Goal: Task Accomplishment & Management: Complete application form

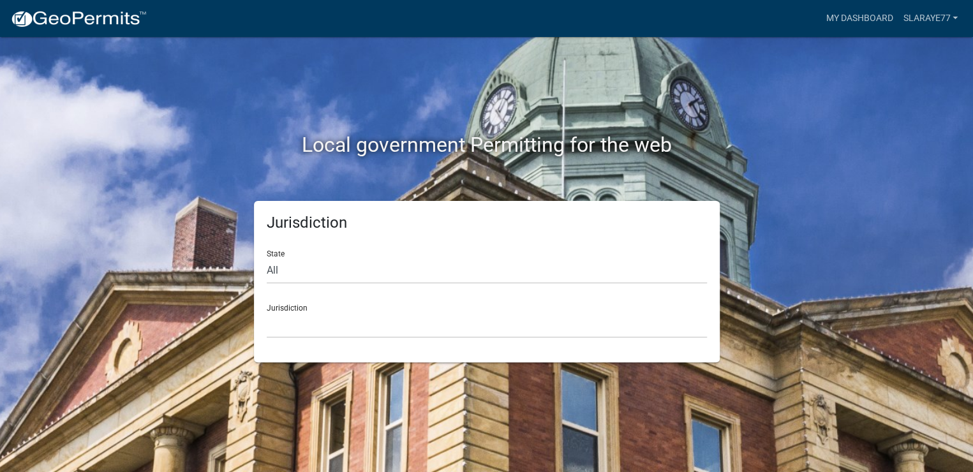
click at [327, 311] on div "Jurisdiction Custer County, Colorado Cook County, Georgia Crawford County, Geor…" at bounding box center [487, 316] width 440 height 44
click at [341, 329] on select "Custer County, Colorado Cook County, Georgia Crawford County, Georgia Gilmer Co…" at bounding box center [487, 325] width 440 height 26
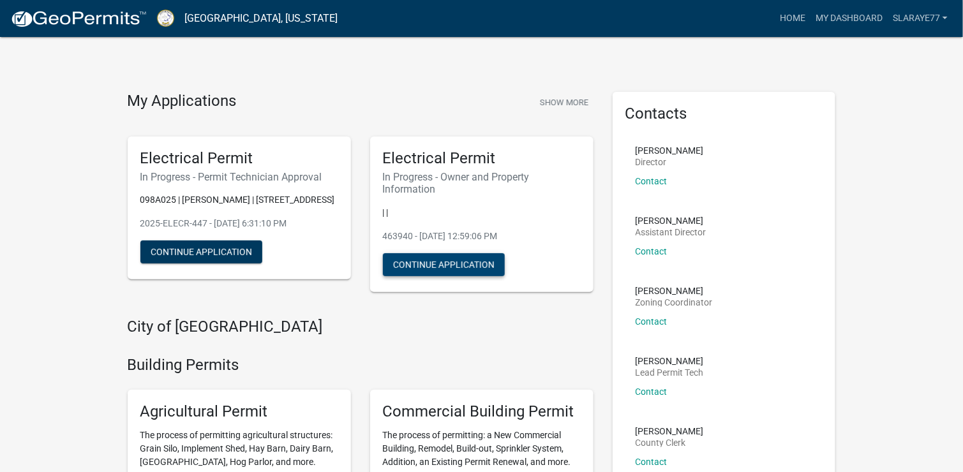
click at [463, 266] on button "Continue Application" at bounding box center [444, 264] width 122 height 23
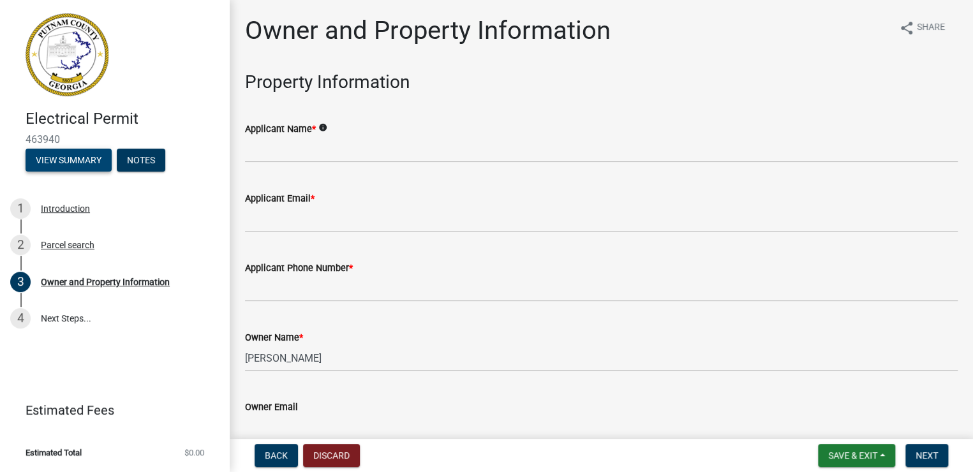
click at [83, 158] on button "View Summary" at bounding box center [69, 160] width 86 height 23
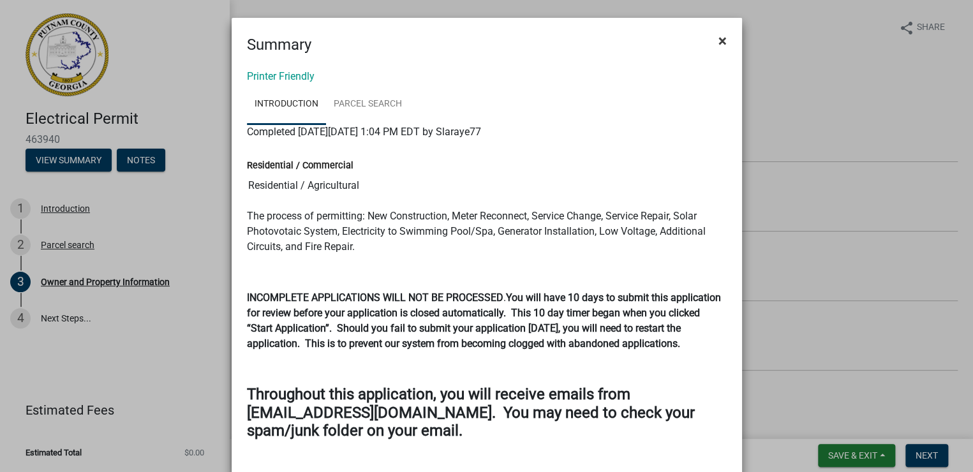
click at [719, 42] on span "×" at bounding box center [723, 41] width 8 height 18
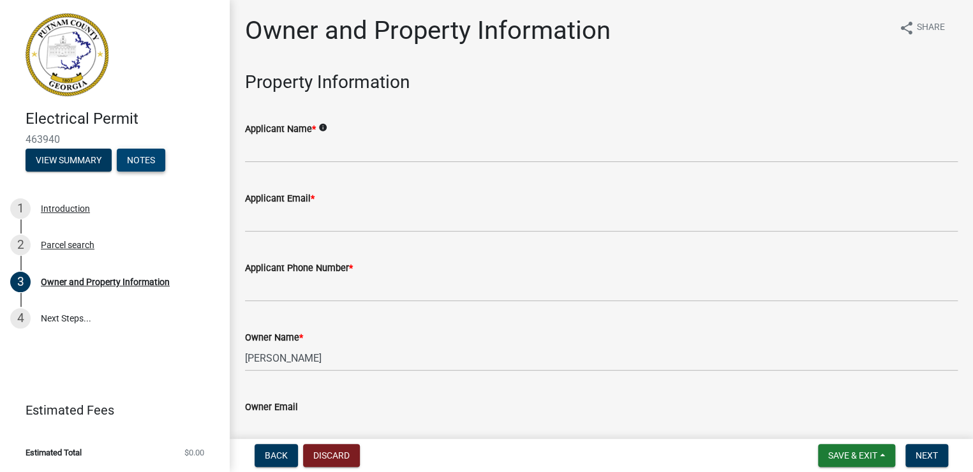
click at [143, 155] on button "Notes" at bounding box center [141, 160] width 49 height 23
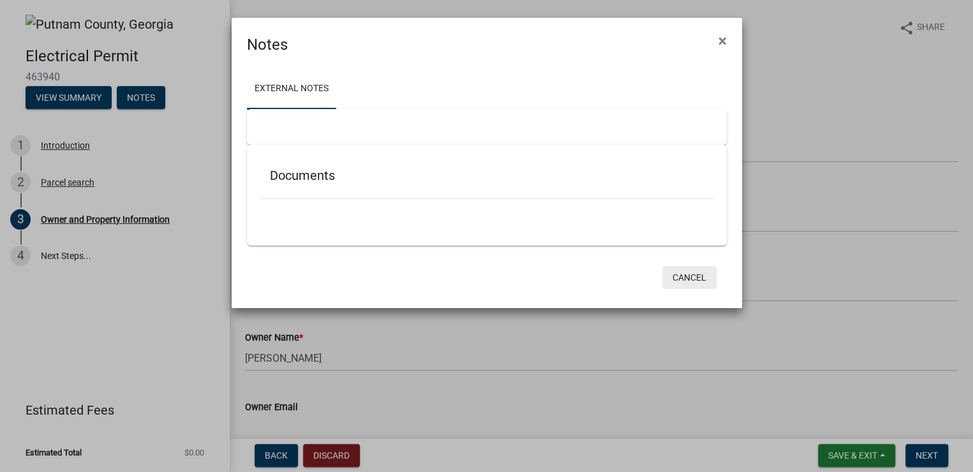
click at [694, 278] on button "Cancel" at bounding box center [690, 277] width 54 height 23
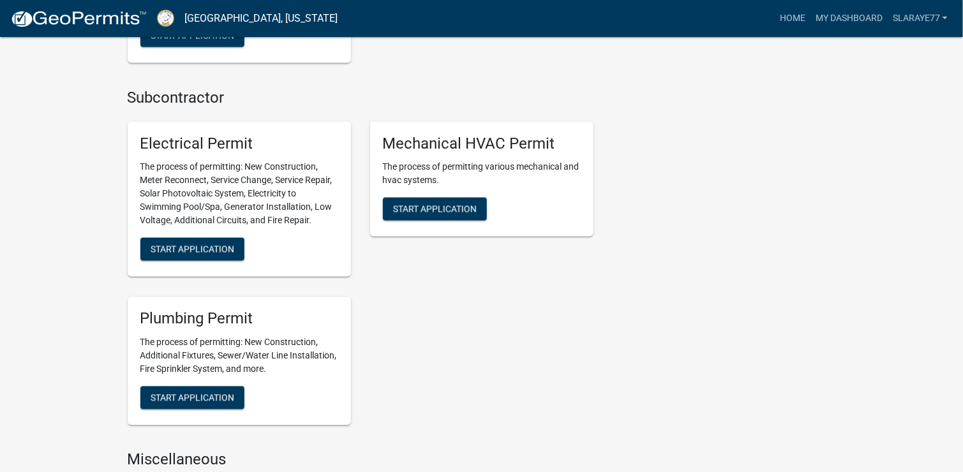
scroll to position [957, 0]
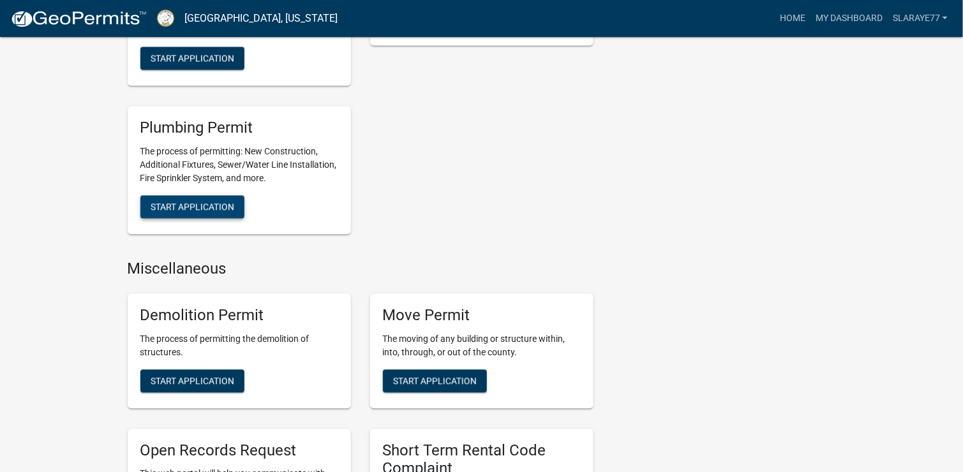
click at [216, 209] on span "Start Application" at bounding box center [193, 207] width 84 height 10
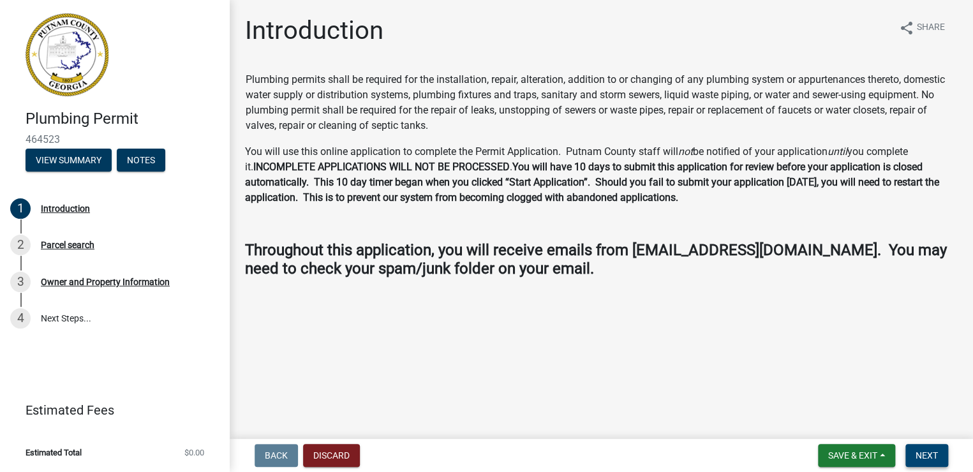
click at [931, 458] on span "Next" at bounding box center [927, 456] width 22 height 10
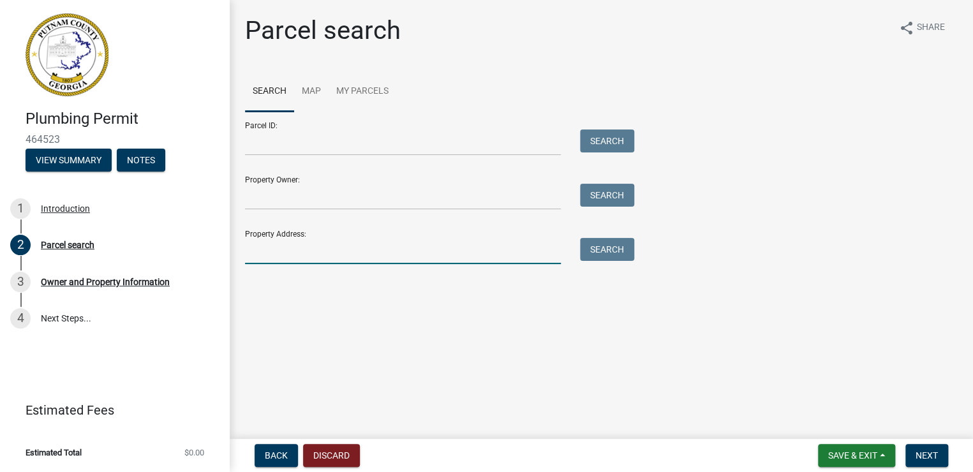
click at [297, 248] on input "Property Address:" at bounding box center [403, 251] width 316 height 26
type input "171 jefferson"
click at [604, 250] on button "Search" at bounding box center [607, 249] width 54 height 23
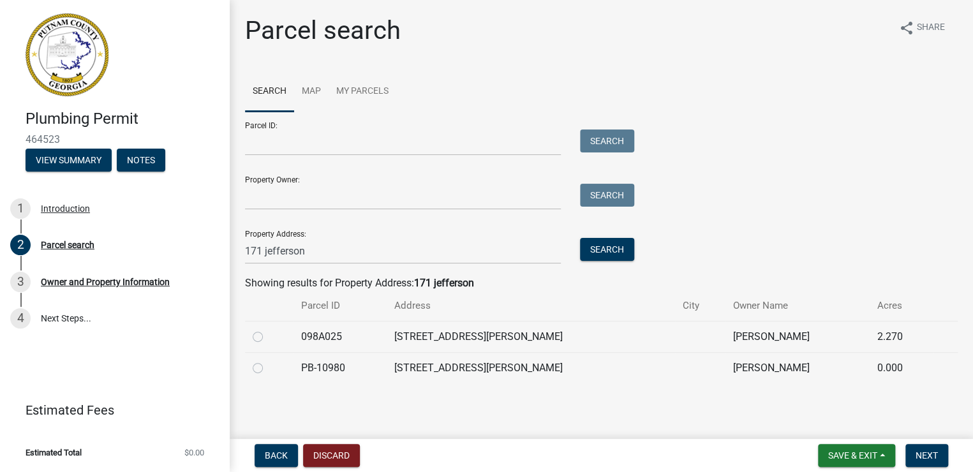
click at [268, 329] on label at bounding box center [268, 329] width 0 height 0
click at [268, 337] on input "radio" at bounding box center [272, 333] width 8 height 8
radio input "true"
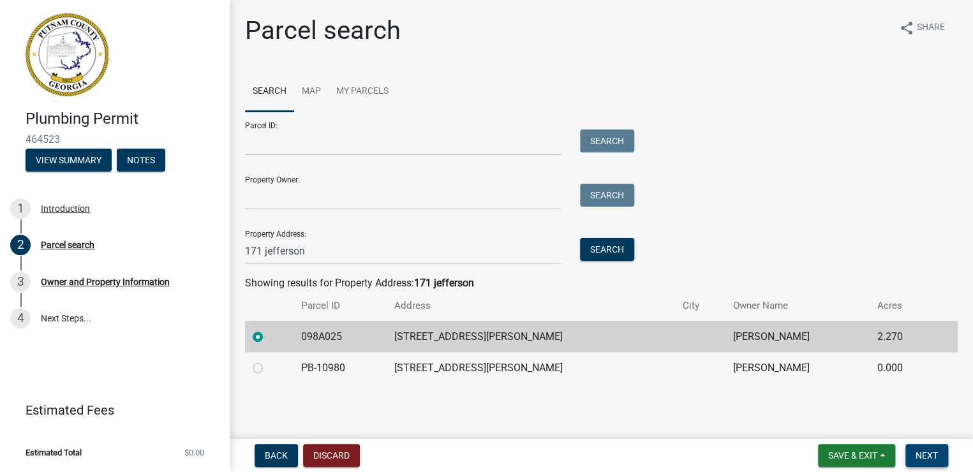
click at [925, 456] on span "Next" at bounding box center [927, 456] width 22 height 10
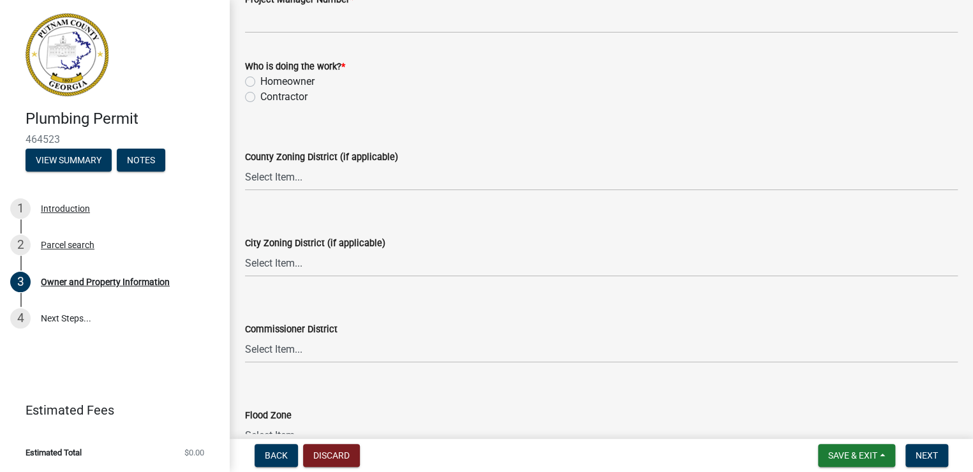
scroll to position [2270, 0]
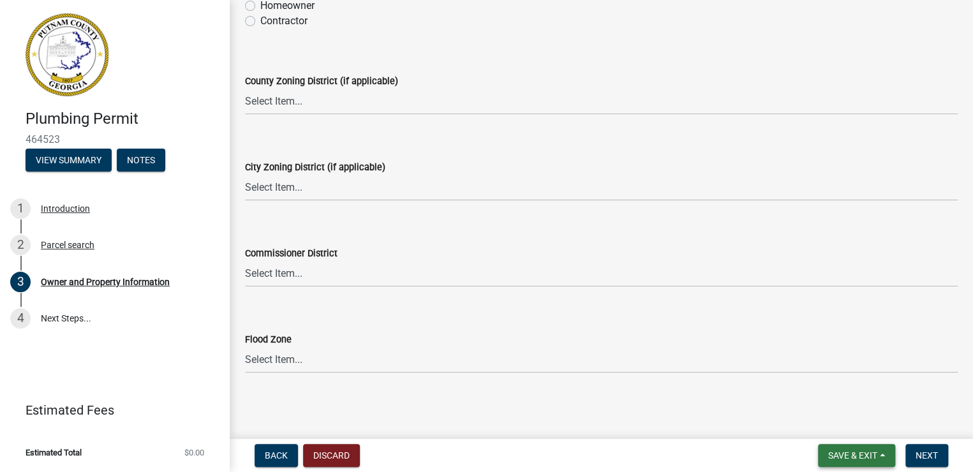
click at [867, 458] on span "Save & Exit" at bounding box center [852, 456] width 49 height 10
click at [844, 423] on button "Save & Exit" at bounding box center [844, 422] width 102 height 31
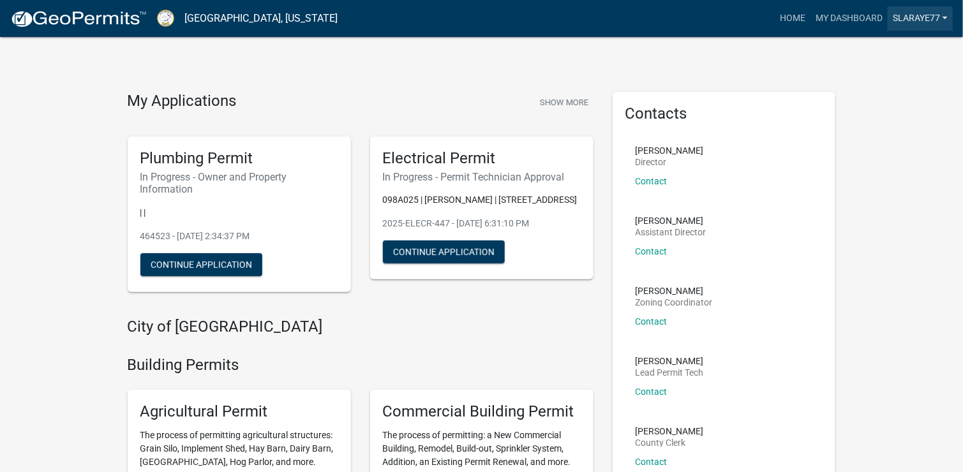
click at [924, 19] on link "Slaraye77" at bounding box center [920, 18] width 65 height 24
click at [883, 101] on link "Logout" at bounding box center [902, 94] width 102 height 31
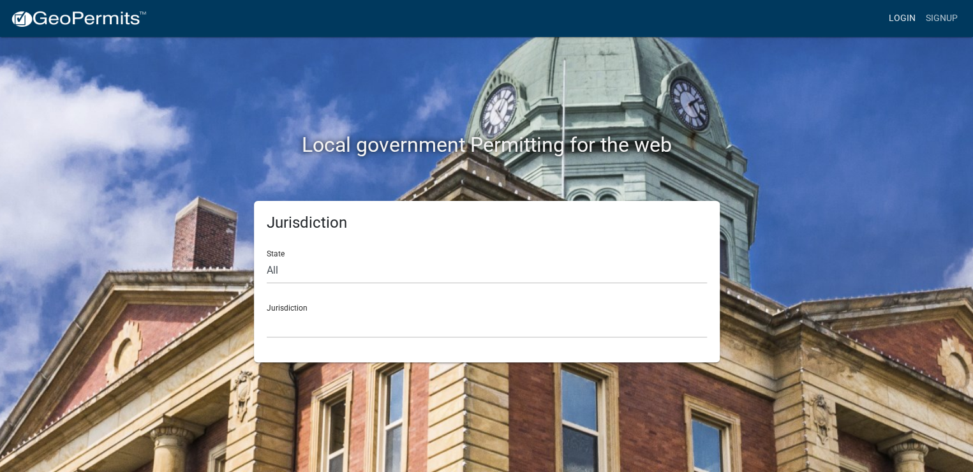
click at [894, 20] on link "Login" at bounding box center [902, 18] width 37 height 24
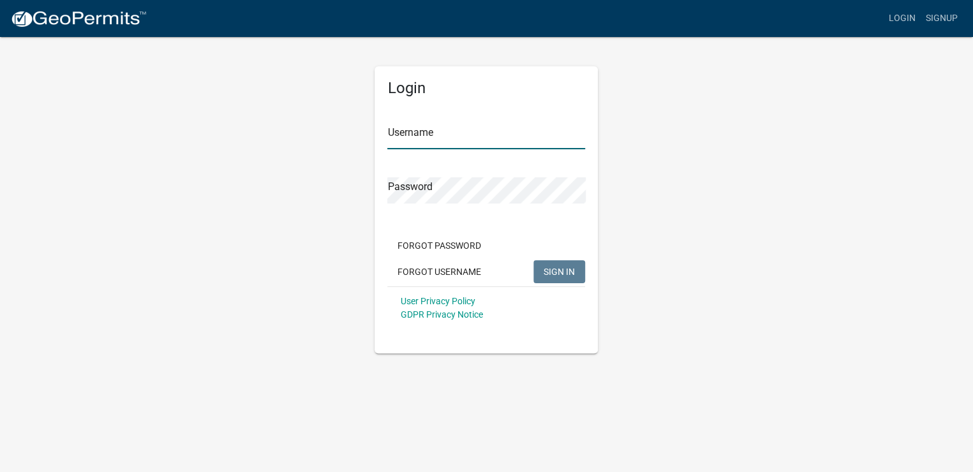
type input "slaraye77"
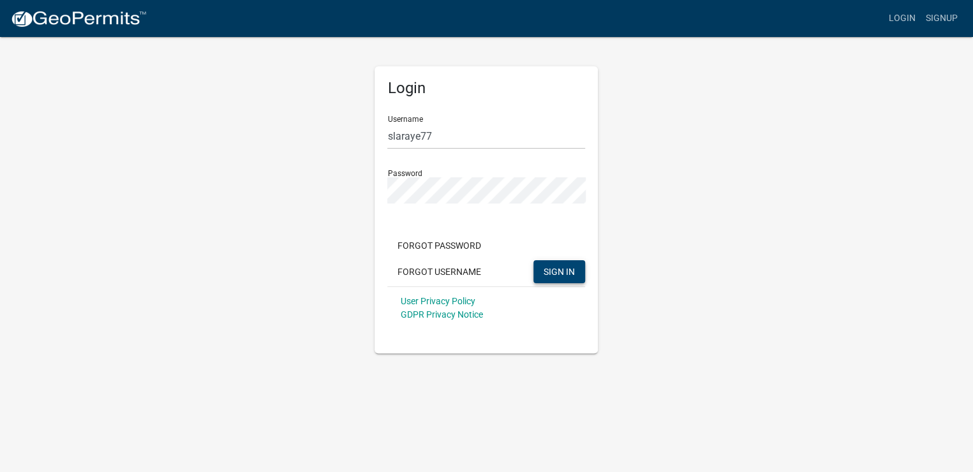
click at [555, 278] on button "SIGN IN" at bounding box center [560, 271] width 52 height 23
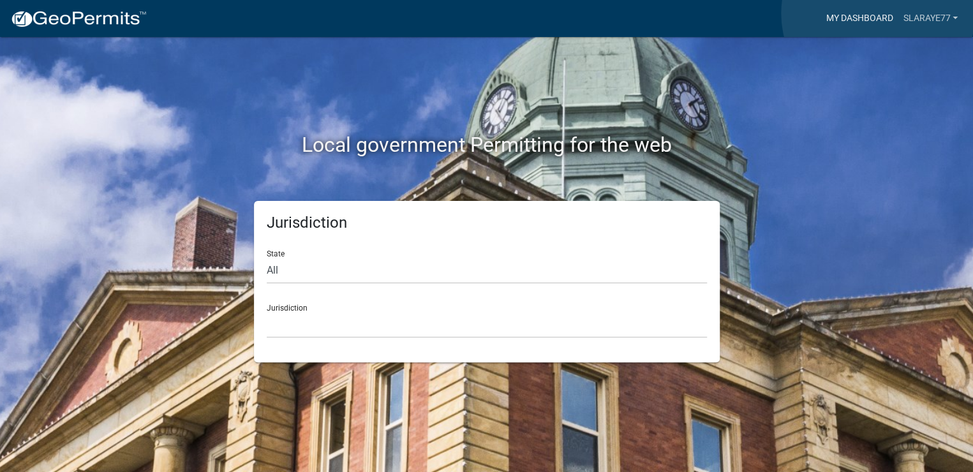
click at [878, 13] on link "My Dashboard" at bounding box center [859, 18] width 77 height 24
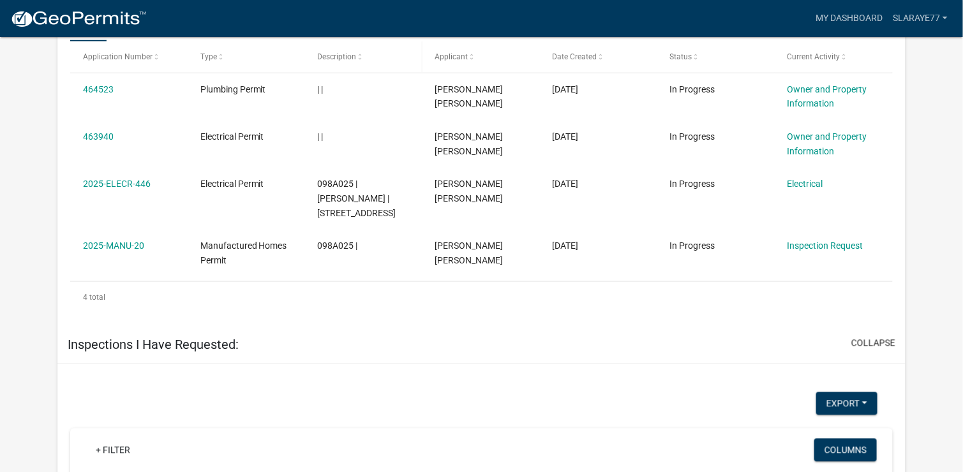
scroll to position [871, 0]
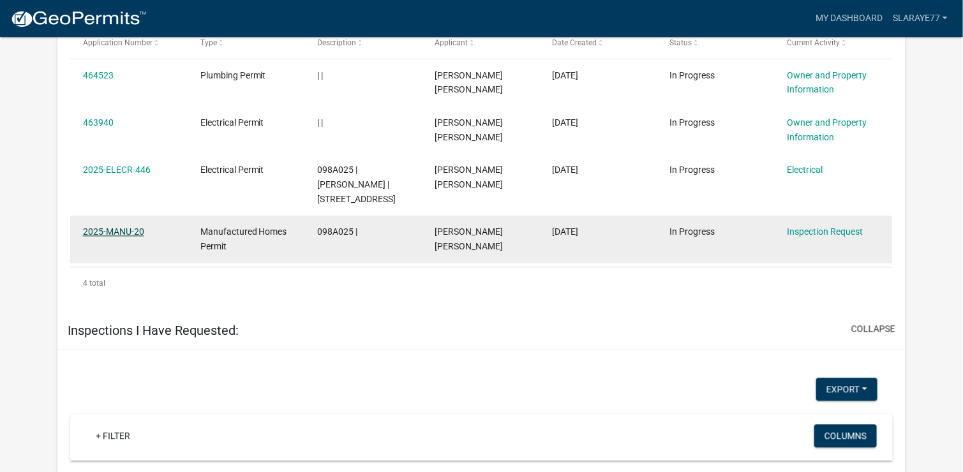
click at [130, 231] on link "2025-MANU-20" at bounding box center [113, 232] width 61 height 10
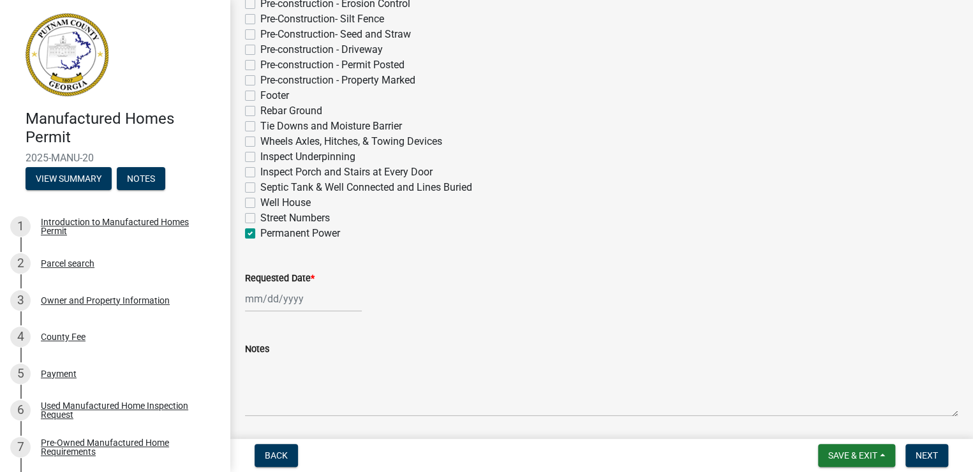
scroll to position [319, 0]
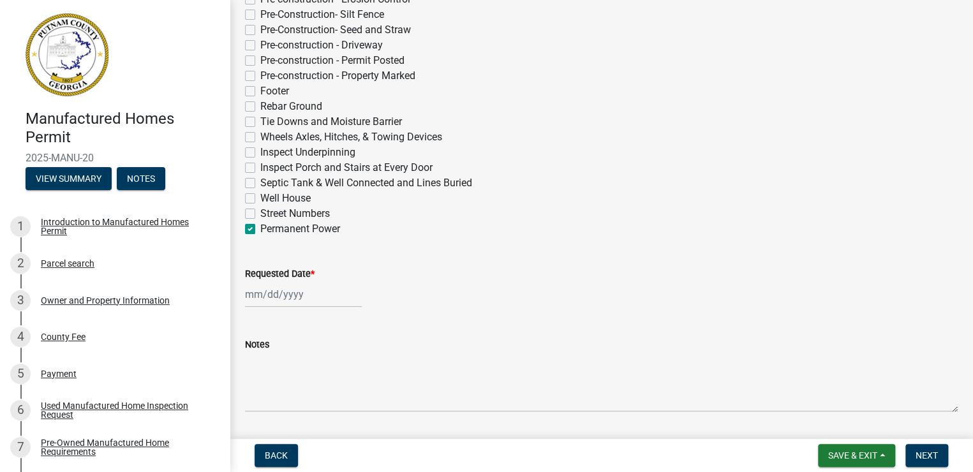
click at [260, 230] on label "Permanent Power" at bounding box center [300, 228] width 80 height 15
click at [260, 230] on input "Permanent Power" at bounding box center [264, 225] width 8 height 8
checkbox input "false"
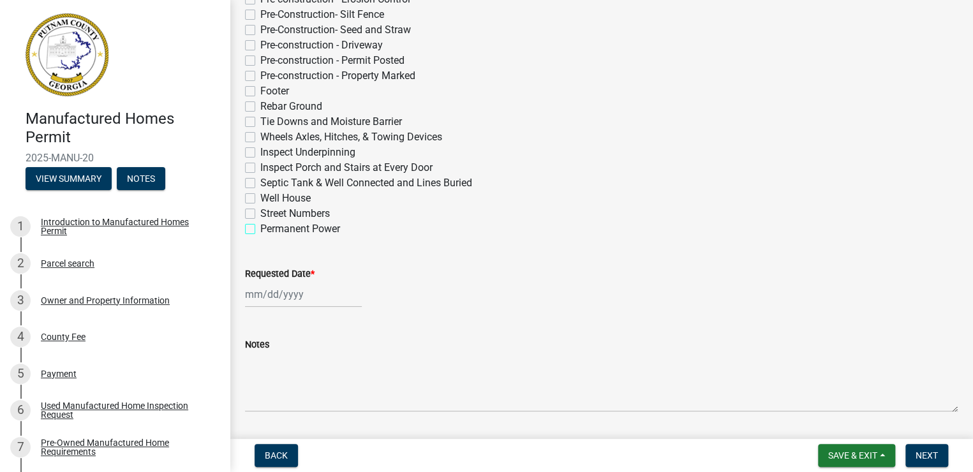
checkbox input "false"
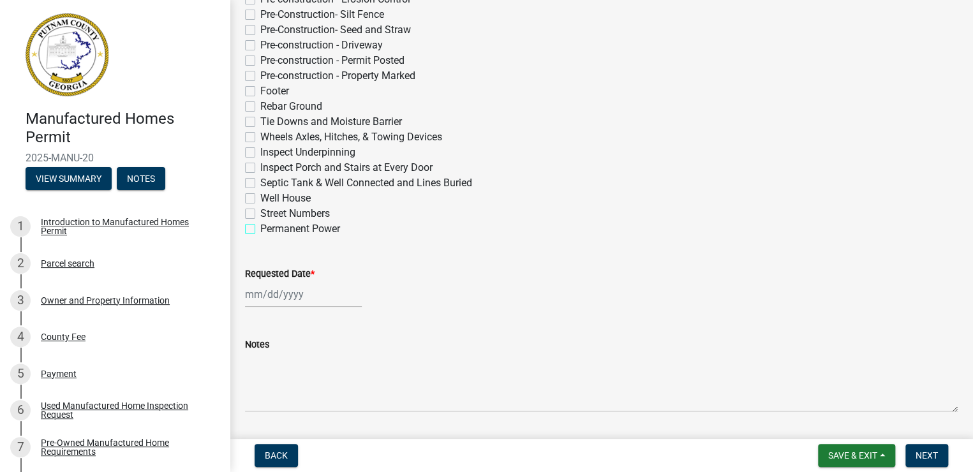
checkbox input "false"
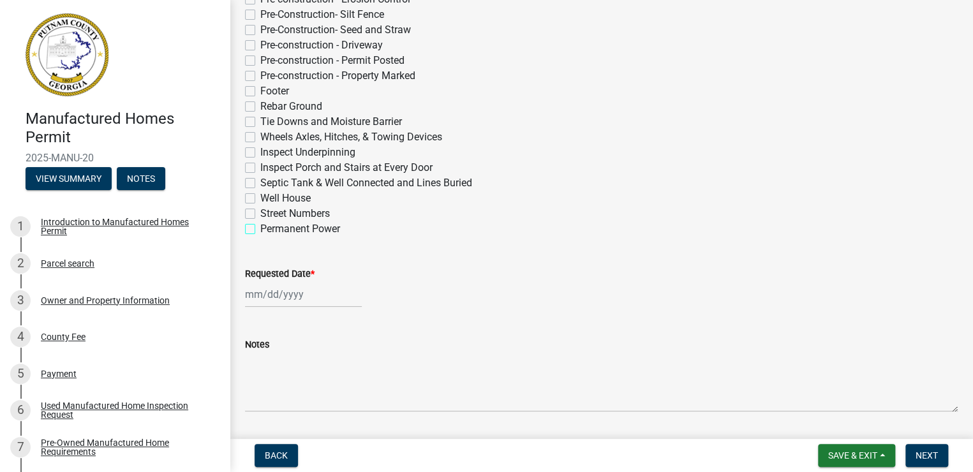
checkbox input "false"
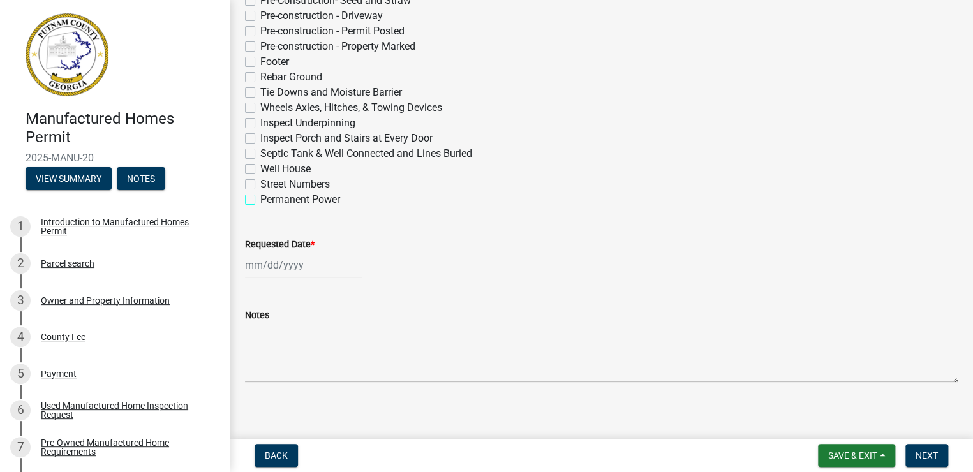
scroll to position [357, 0]
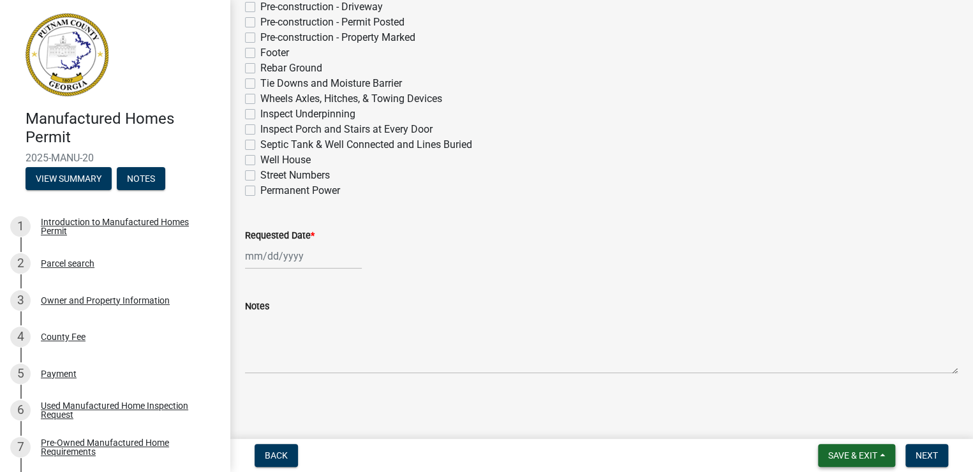
click at [867, 456] on span "Save & Exit" at bounding box center [852, 456] width 49 height 10
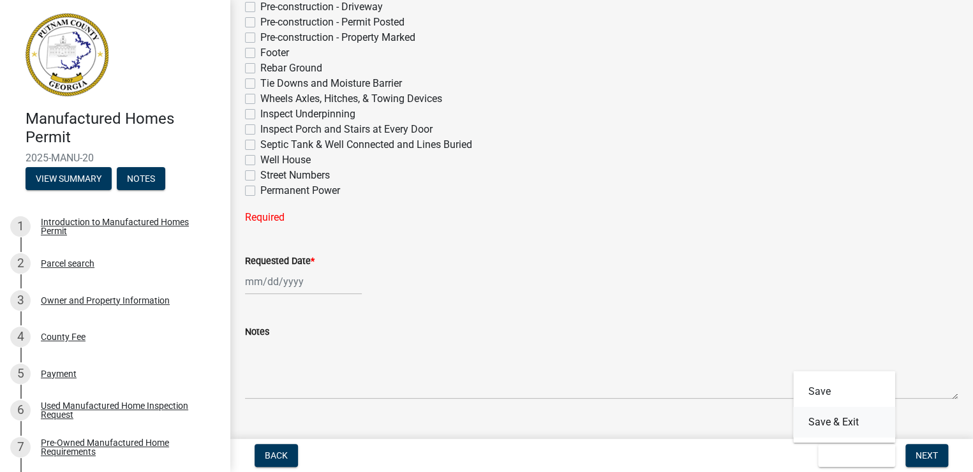
click at [832, 423] on button "Save & Exit" at bounding box center [844, 422] width 102 height 31
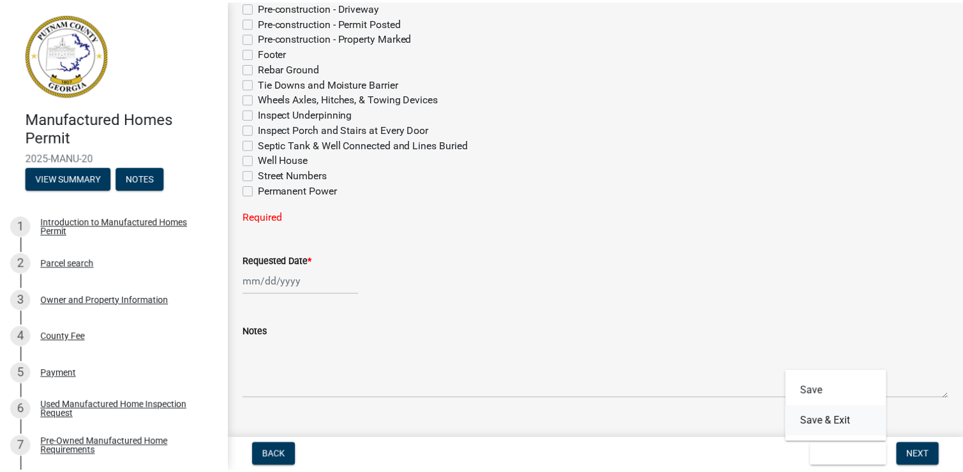
scroll to position [0, 0]
